Goal: Download file/media

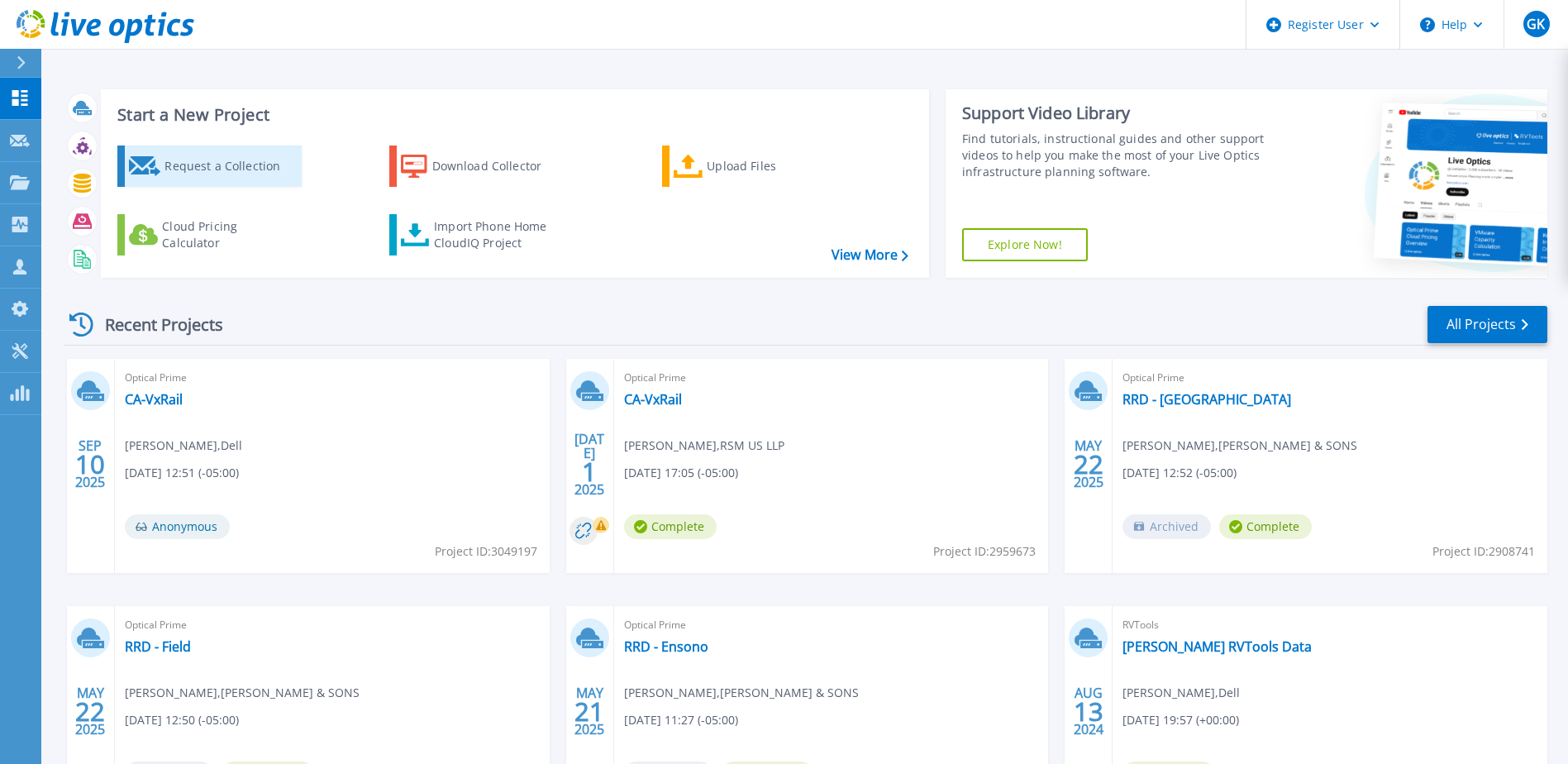
click at [232, 174] on div "Request a Collection" at bounding box center [231, 166] width 132 height 33
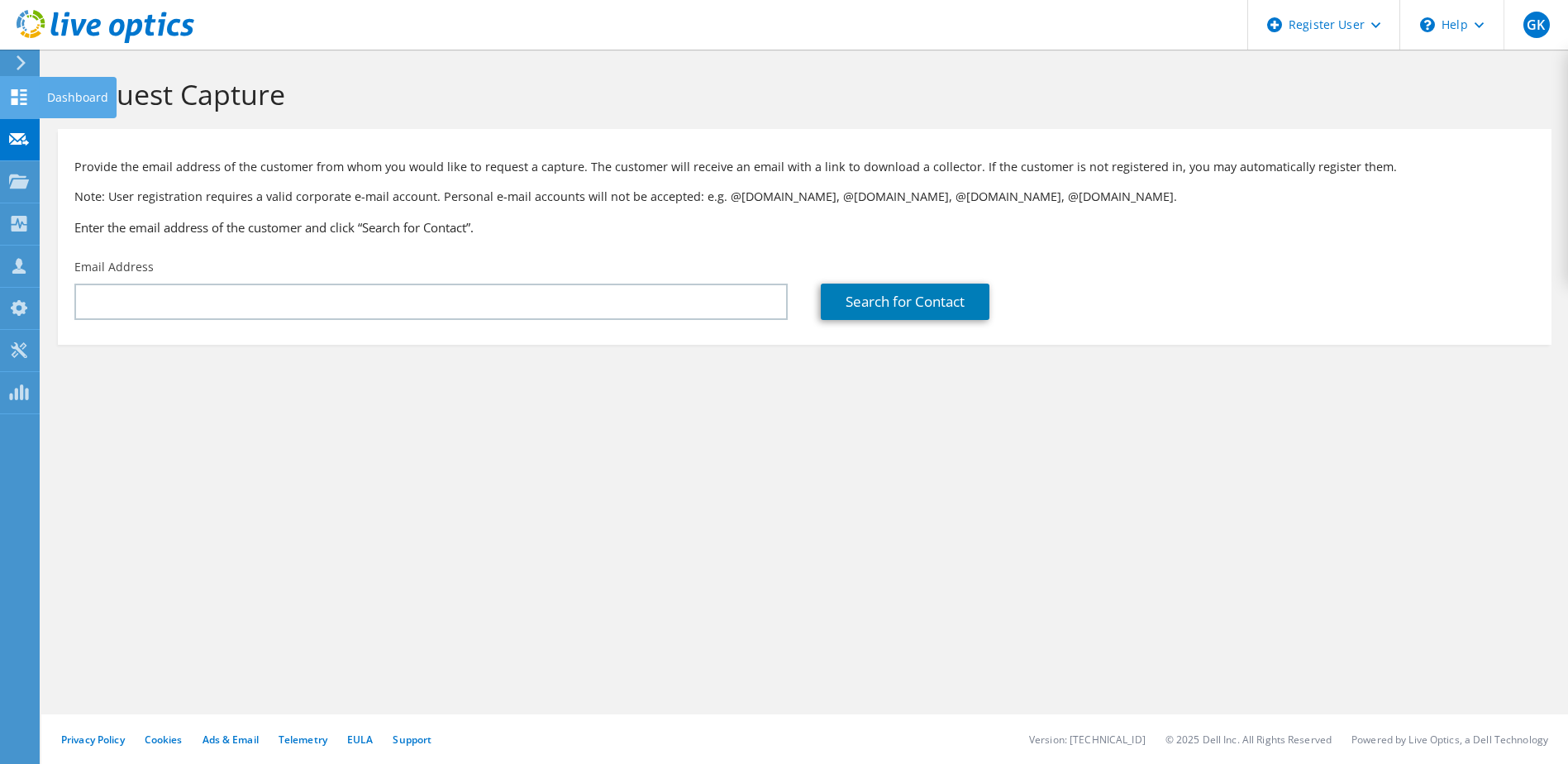
click at [24, 104] on use at bounding box center [19, 97] width 15 height 15
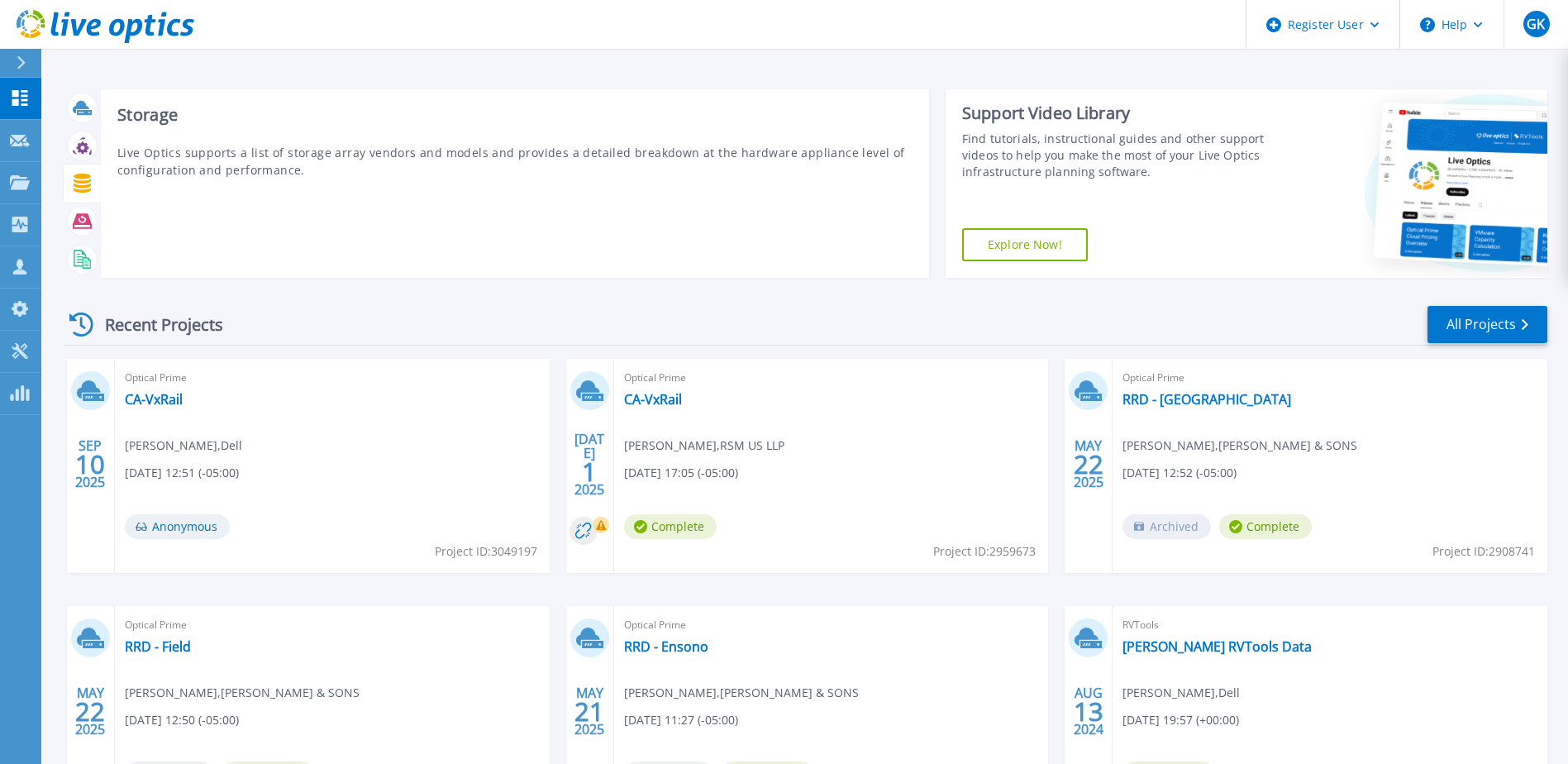
click at [81, 177] on icon at bounding box center [82, 183] width 17 height 19
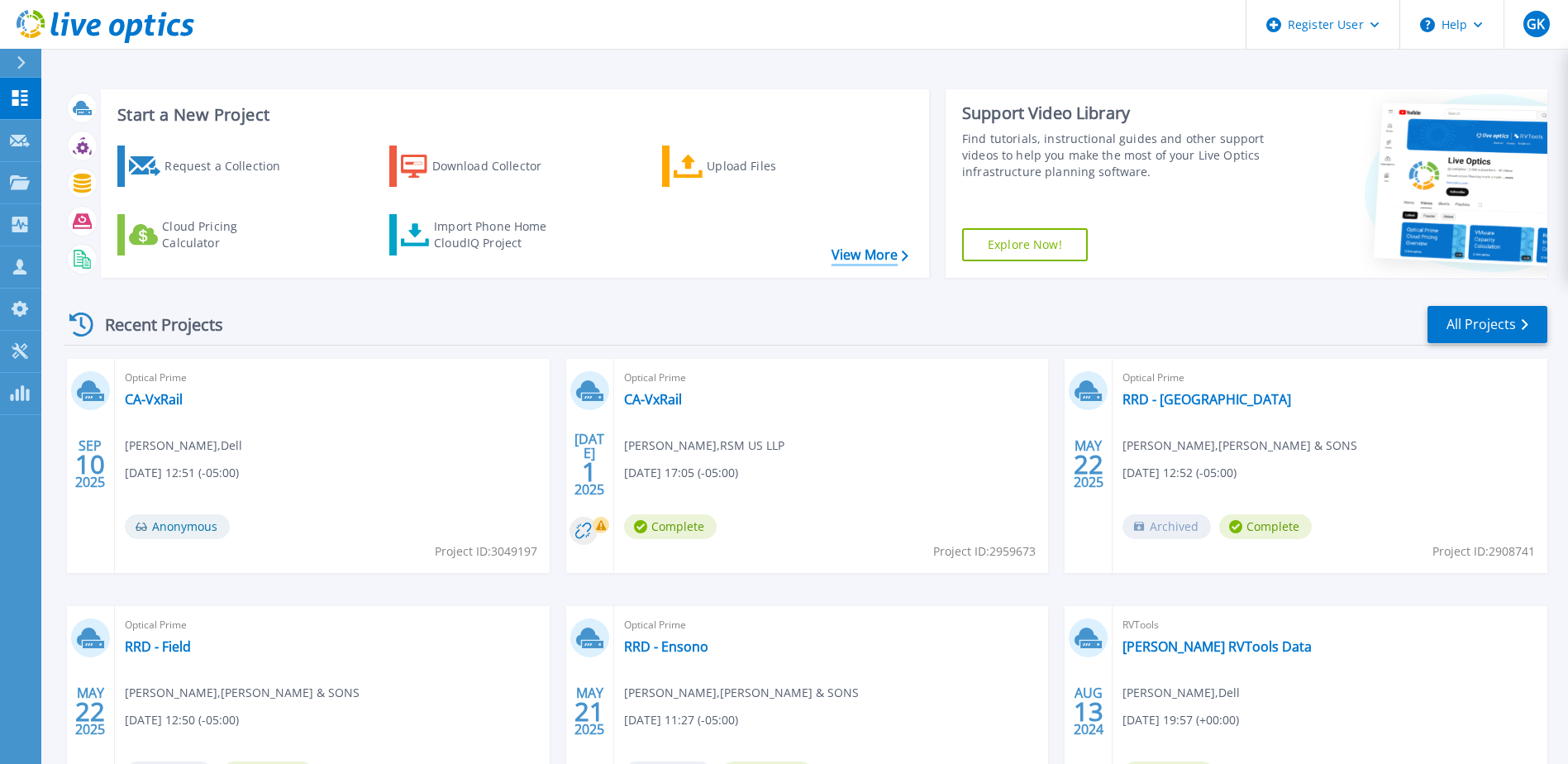
click at [893, 250] on link "View More" at bounding box center [869, 255] width 77 height 15
click at [1046, 242] on link "Explore Now!" at bounding box center [1025, 244] width 126 height 33
click at [99, 223] on div "Collectors" at bounding box center [82, 225] width 79 height 43
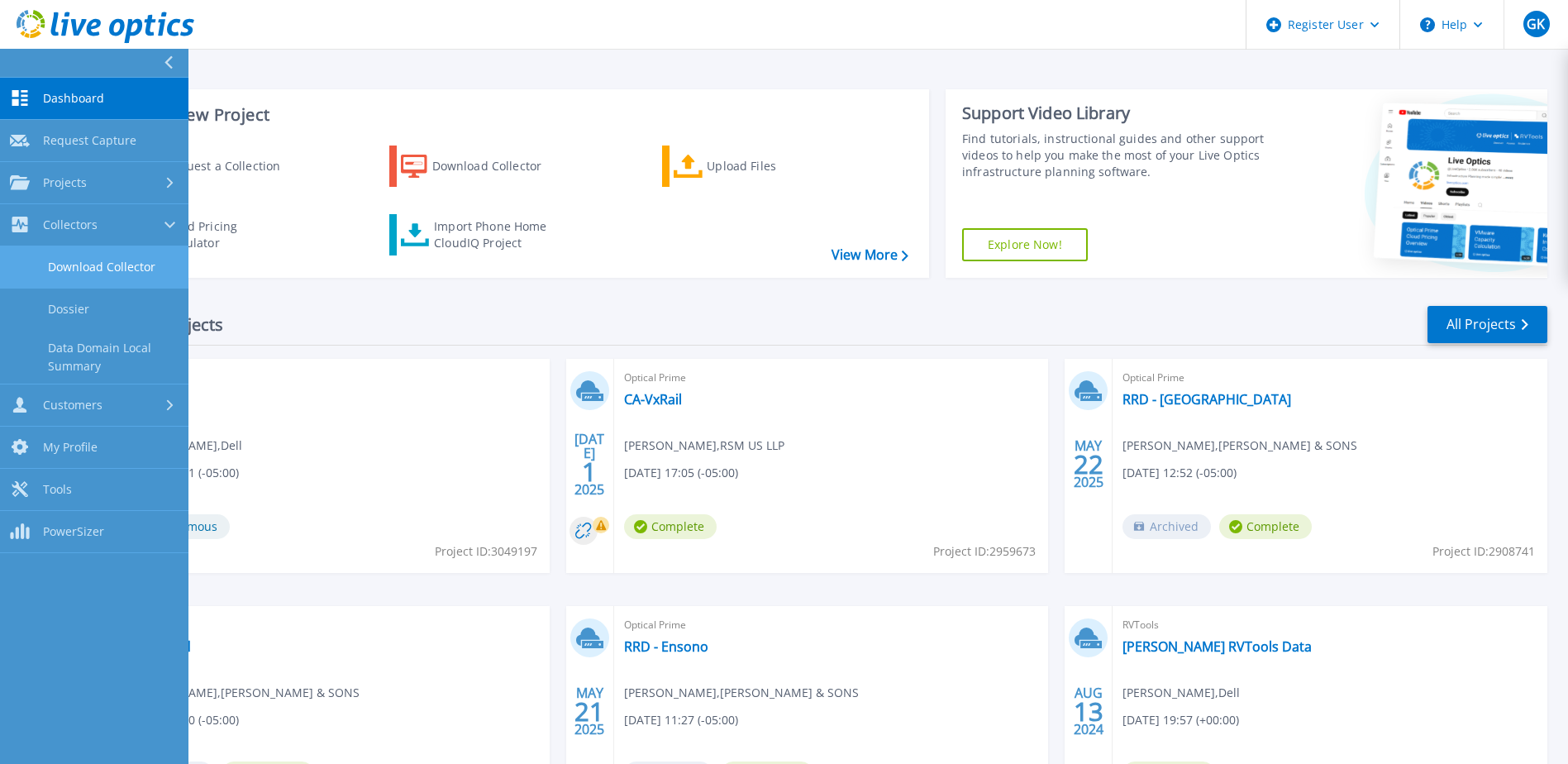
click at [93, 268] on link "Download Collector" at bounding box center [94, 267] width 189 height 42
